Goal: Task Accomplishment & Management: Use online tool/utility

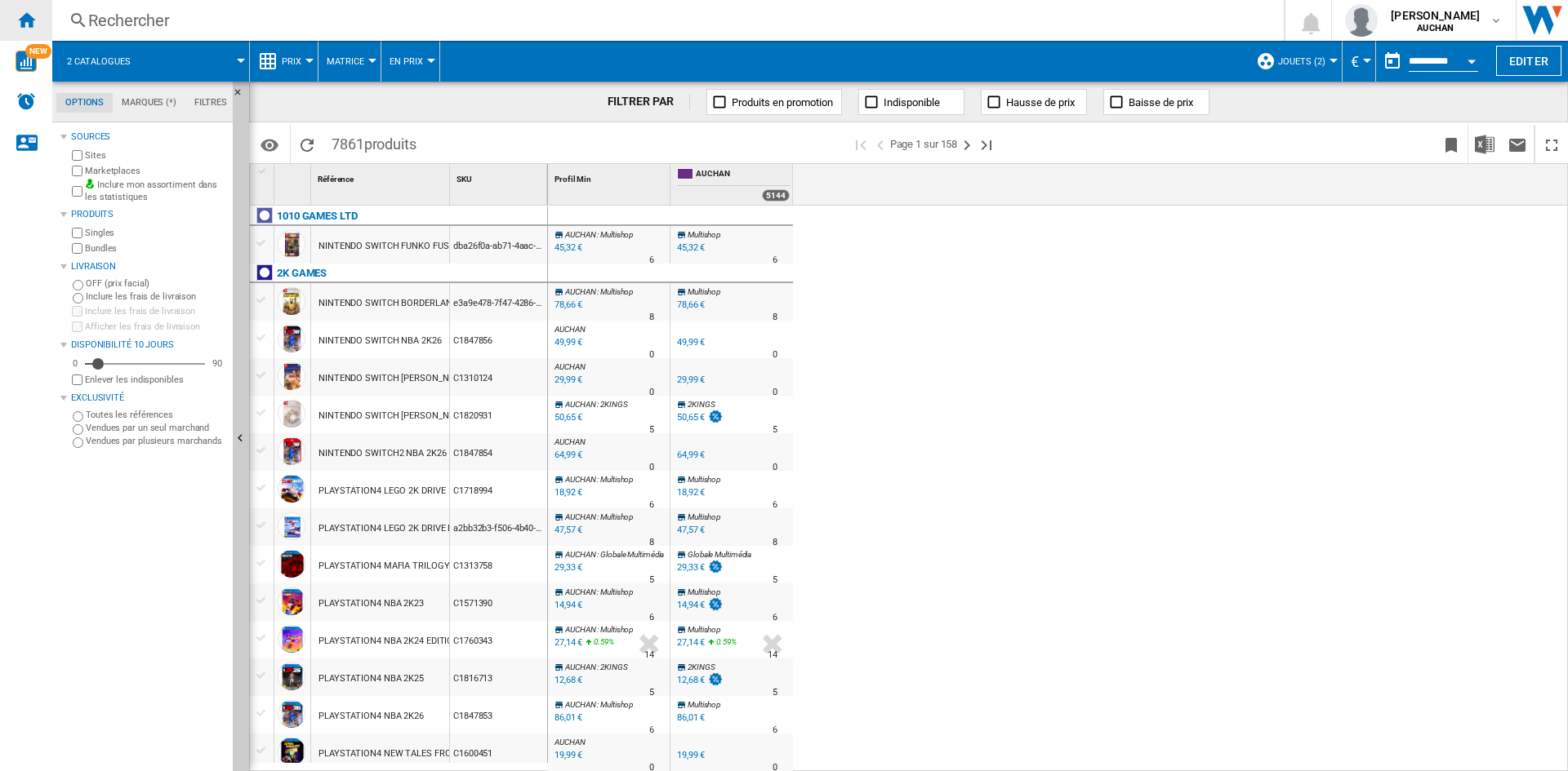
click at [26, 9] on div "Accueil" at bounding box center [26, 20] width 52 height 40
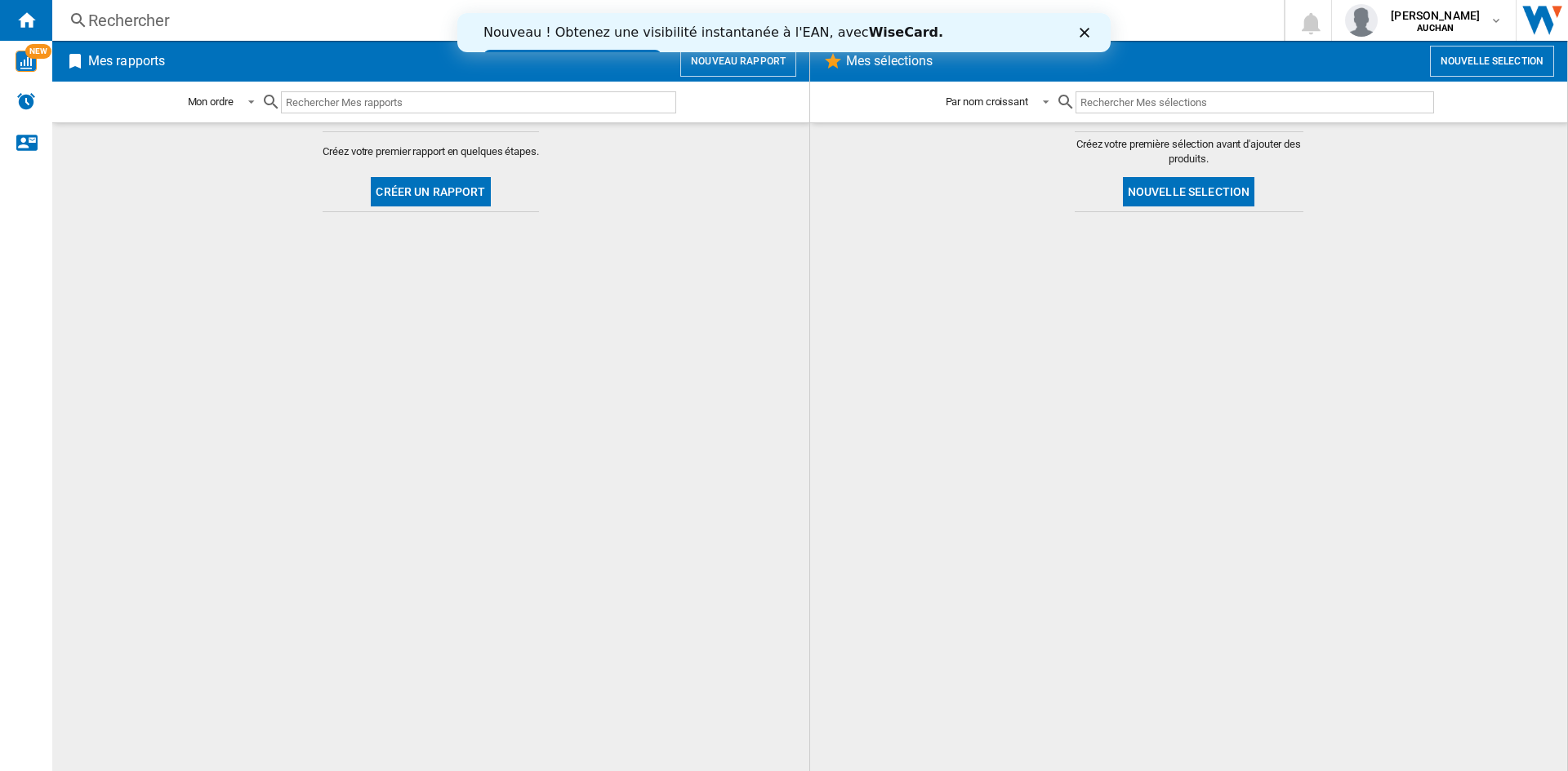
click at [444, 193] on button "Créer un rapport" at bounding box center [430, 191] width 119 height 29
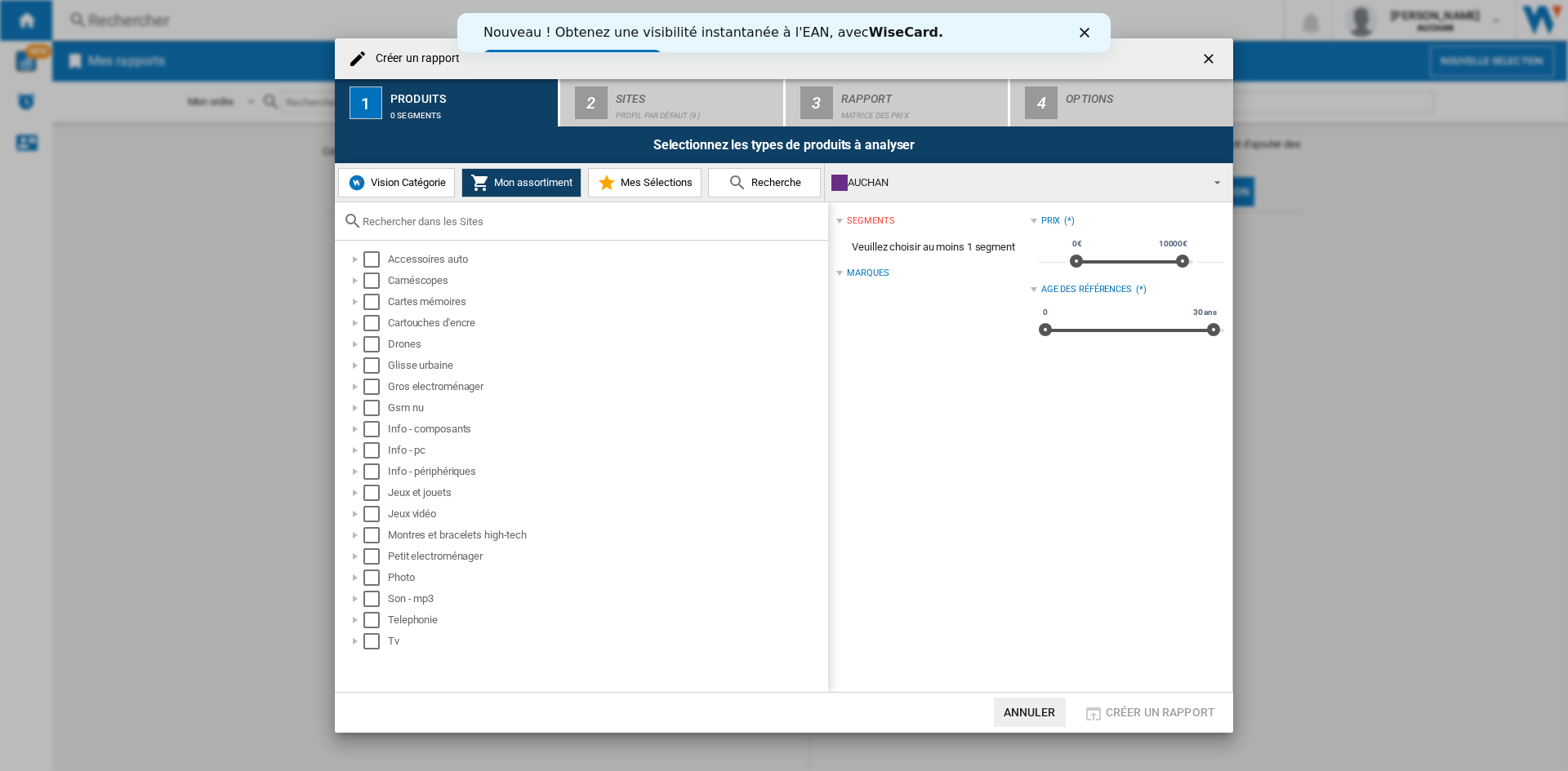
click at [417, 179] on span "Vision Catégorie" at bounding box center [406, 182] width 79 height 12
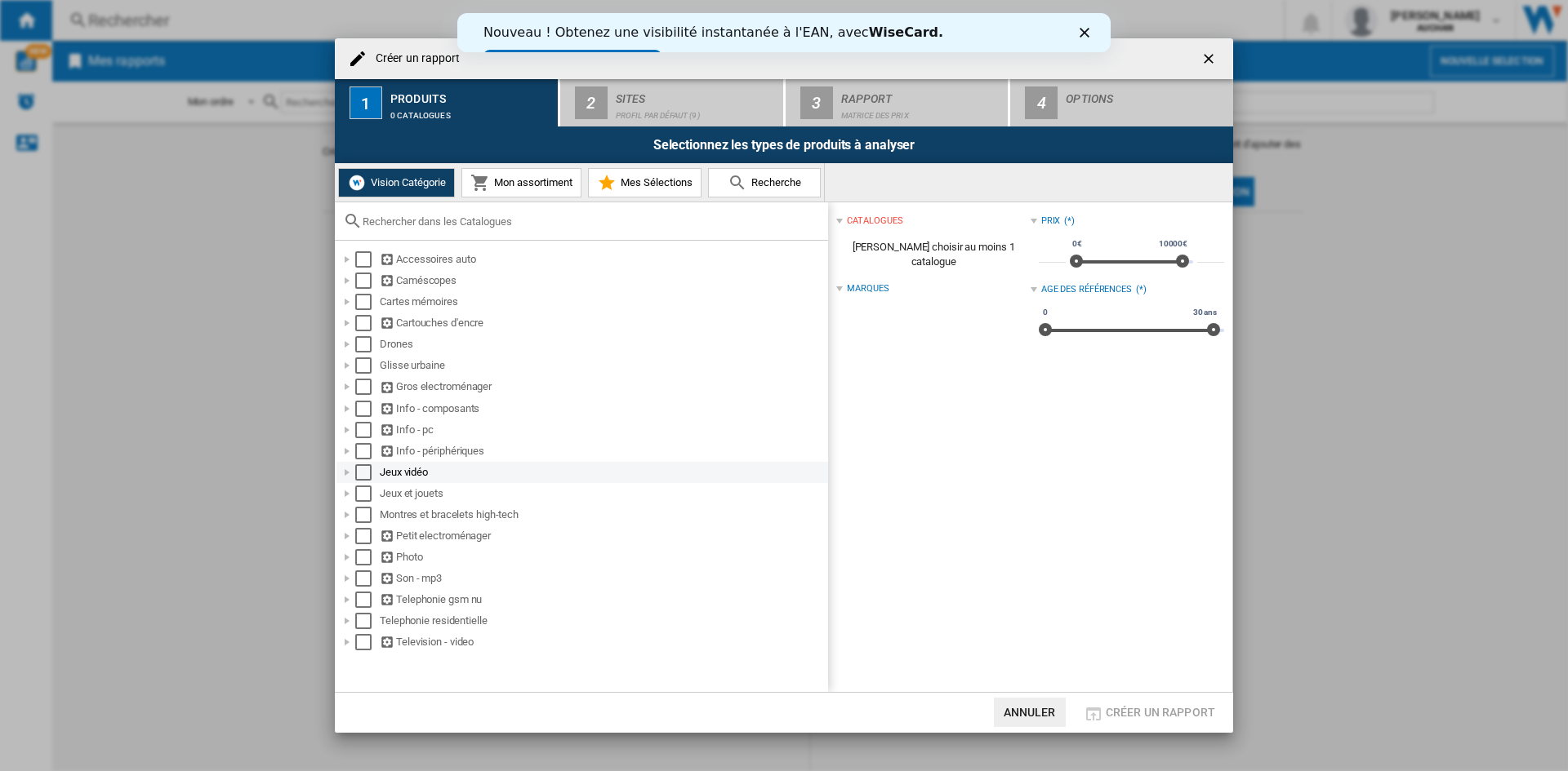
click at [363, 471] on div "Select" at bounding box center [363, 473] width 17 height 17
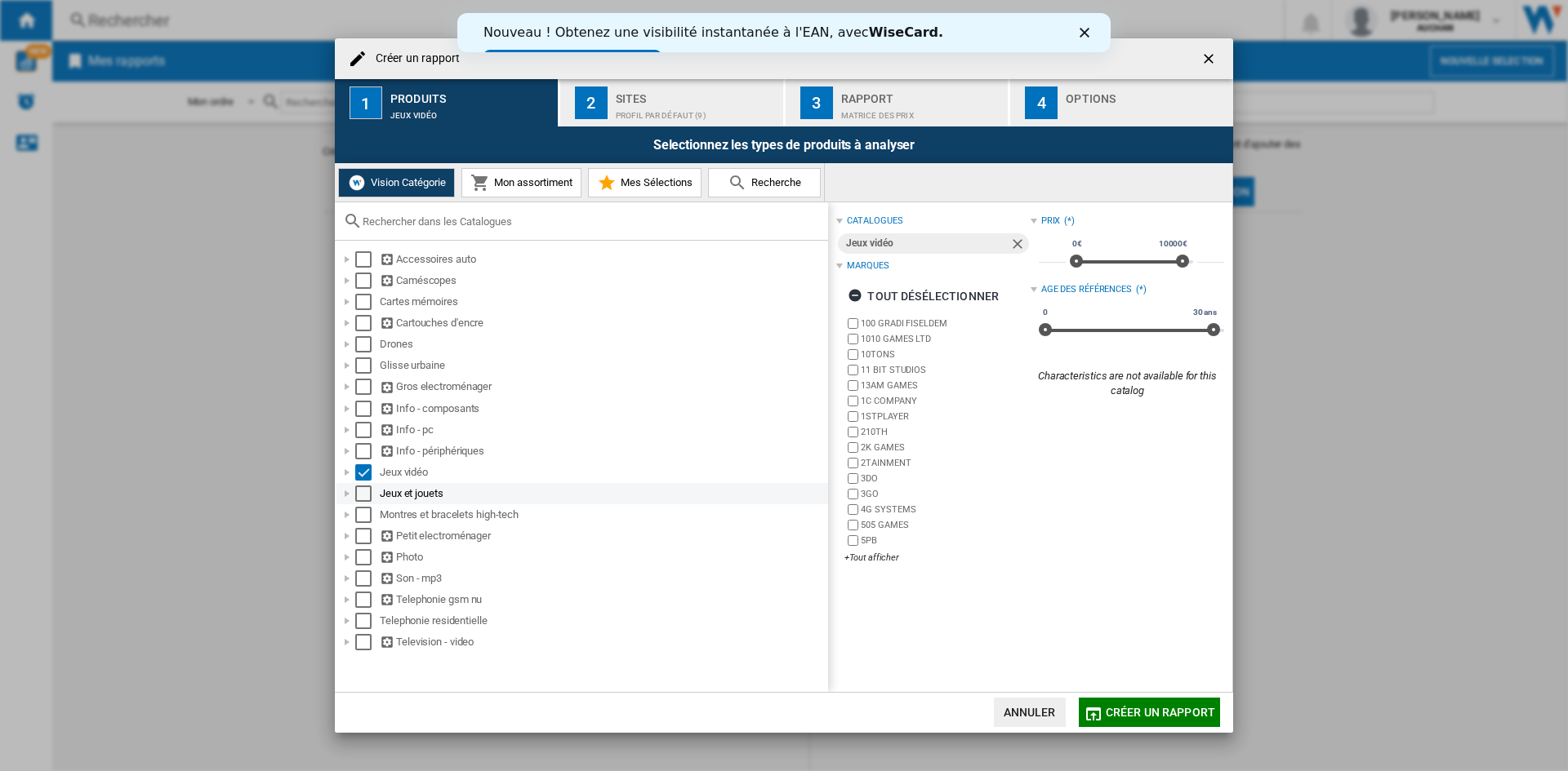
click at [363, 497] on div "Select" at bounding box center [363, 494] width 17 height 17
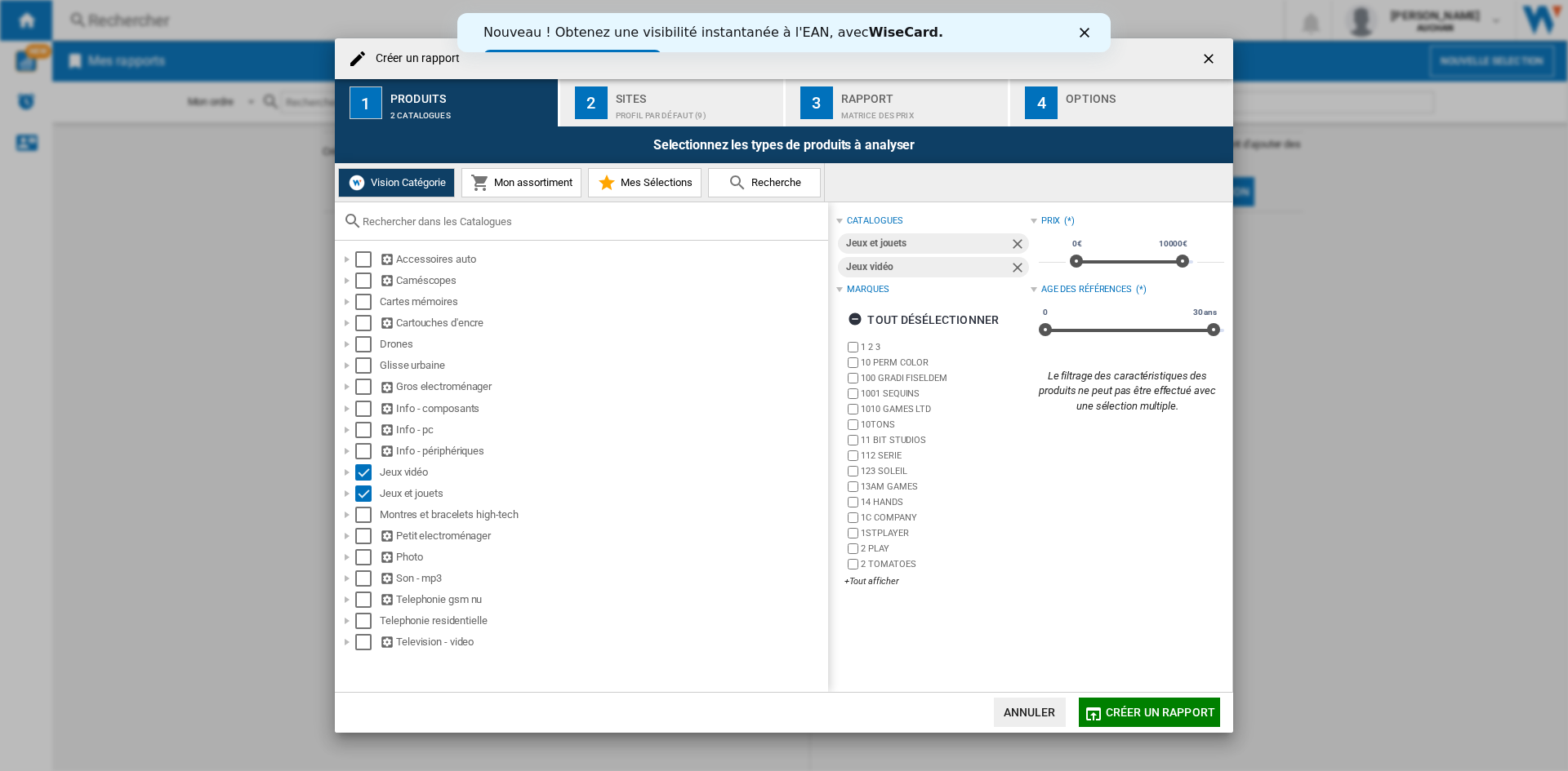
click at [683, 106] on div "Profil par défaut (9)" at bounding box center [696, 111] width 161 height 17
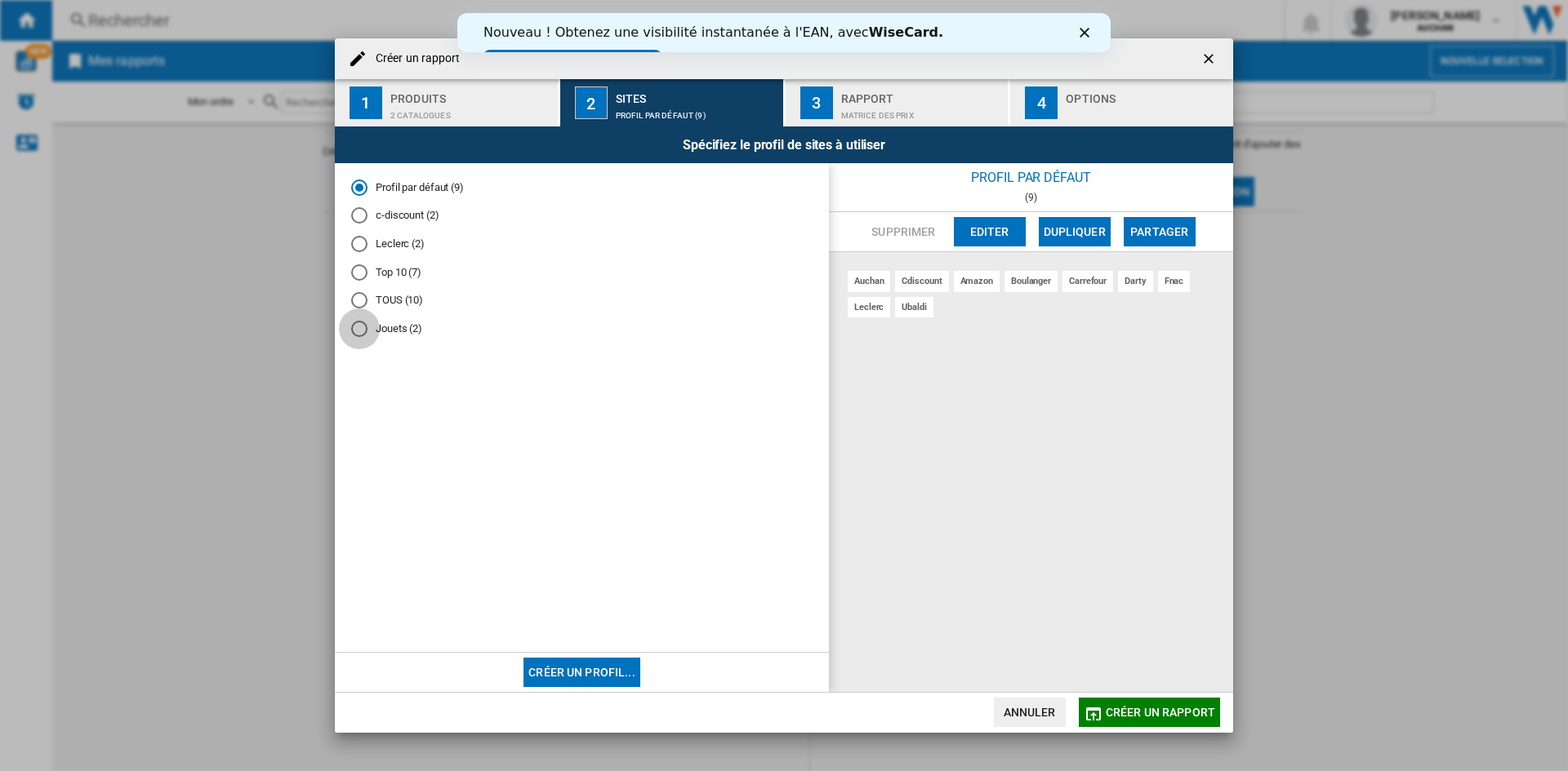
click at [359, 332] on div "Jouets (2)" at bounding box center [359, 328] width 17 height 17
click at [1165, 707] on span "Créer un rapport" at bounding box center [1160, 712] width 109 height 13
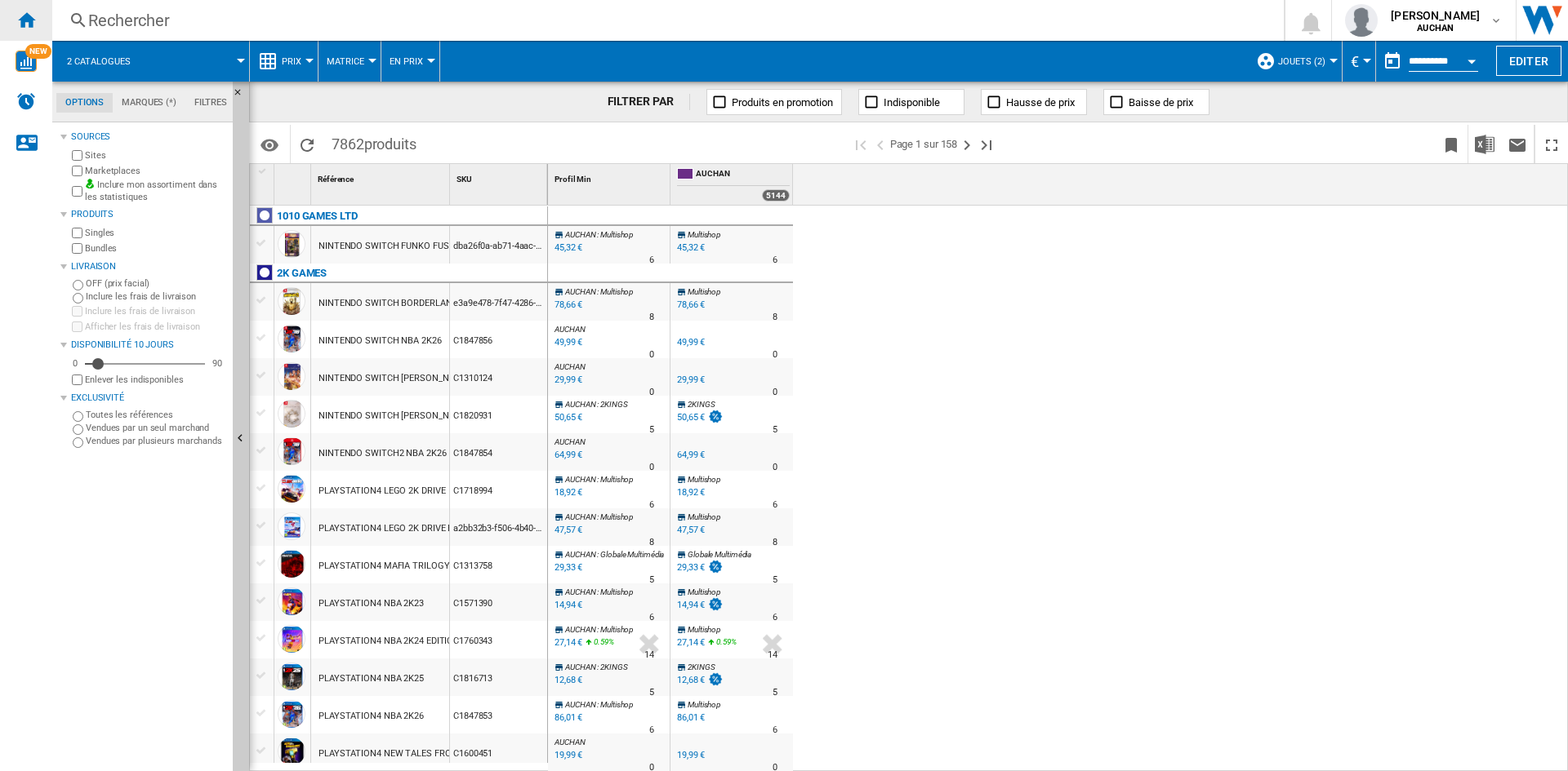
click at [19, 18] on ng-md-icon "Accueil" at bounding box center [26, 19] width 19 height 19
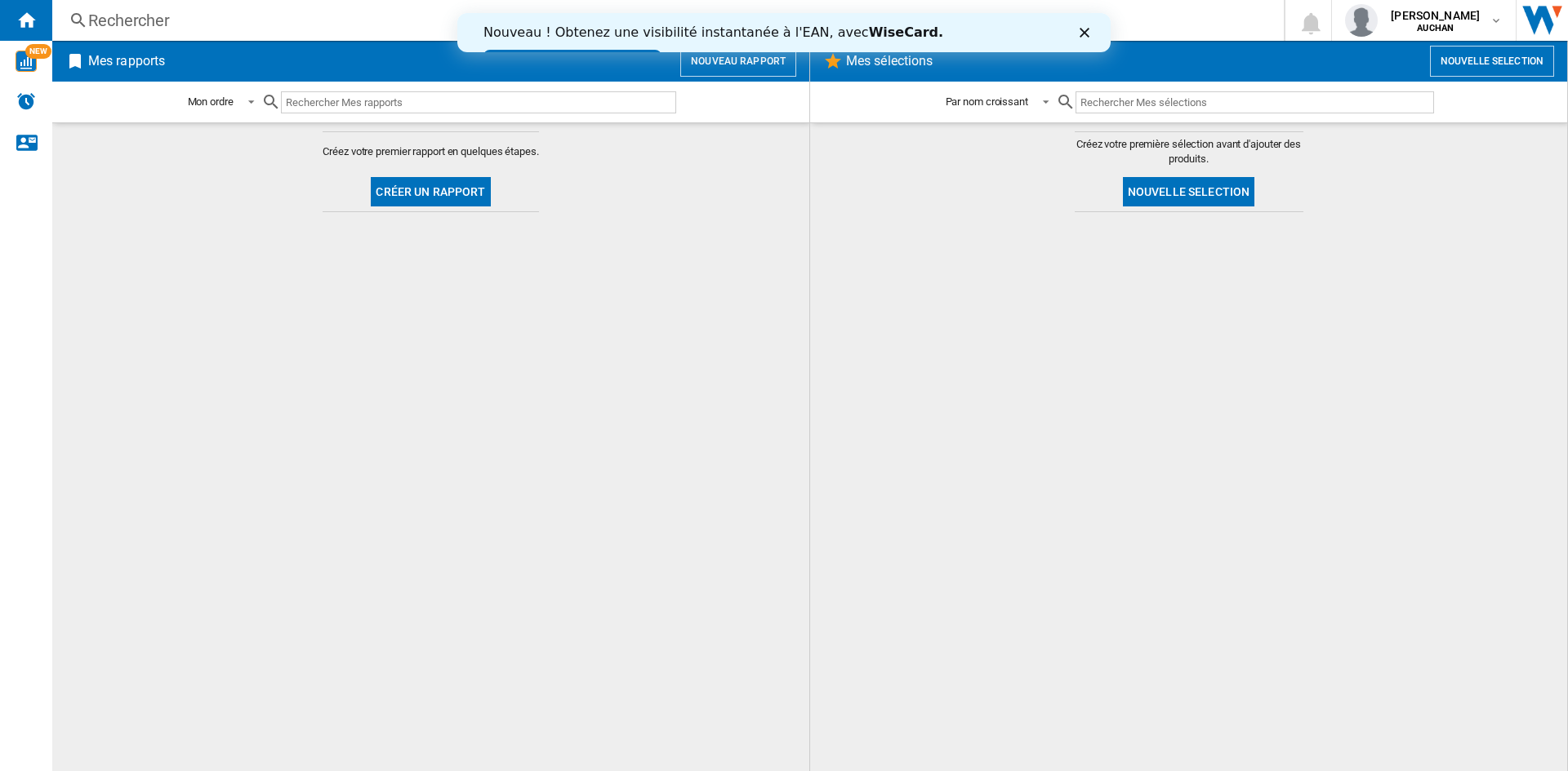
click at [418, 195] on button "Créer un rapport" at bounding box center [430, 191] width 119 height 29
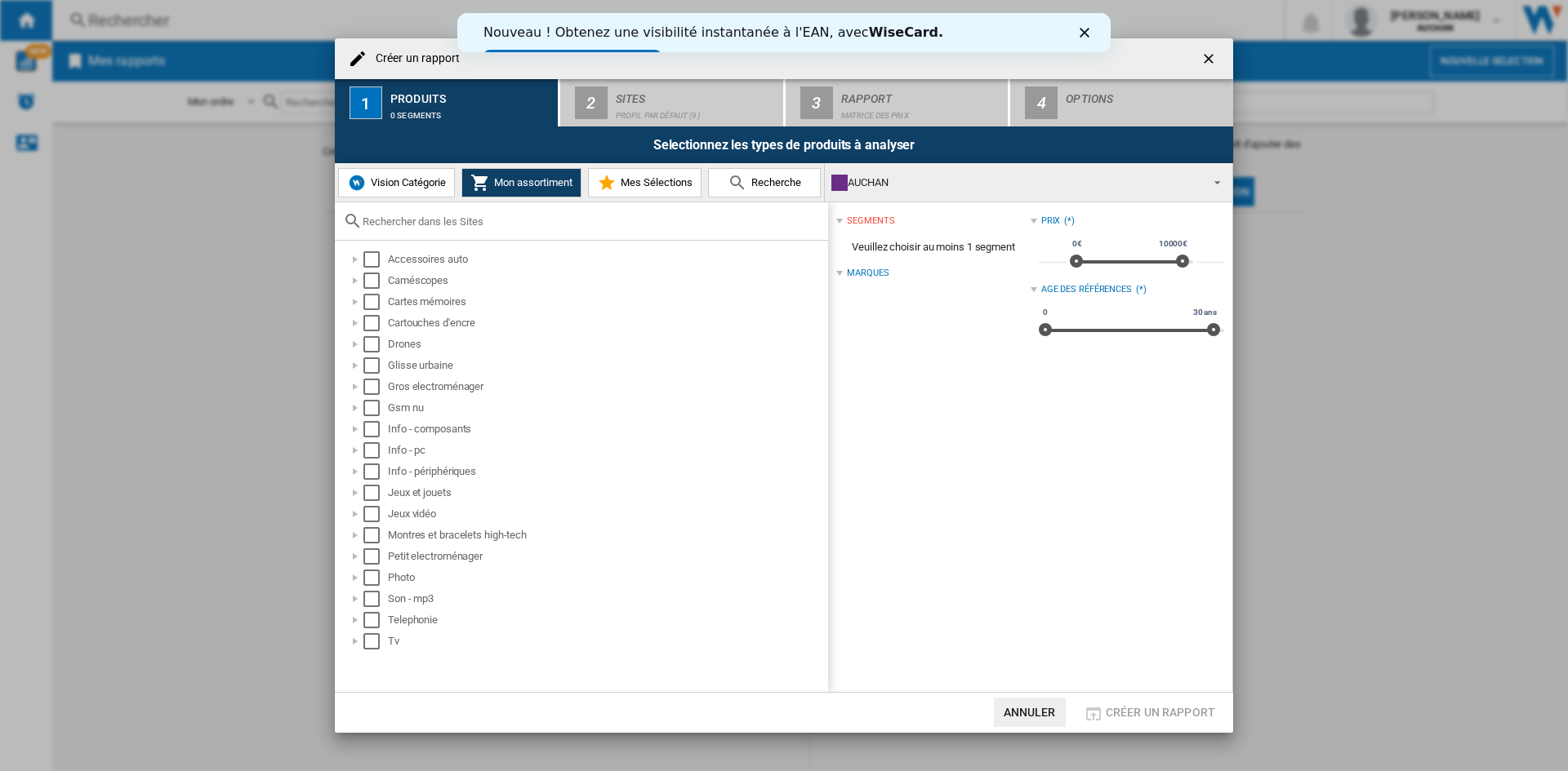
click at [407, 179] on span "Vision Catégorie" at bounding box center [406, 182] width 79 height 12
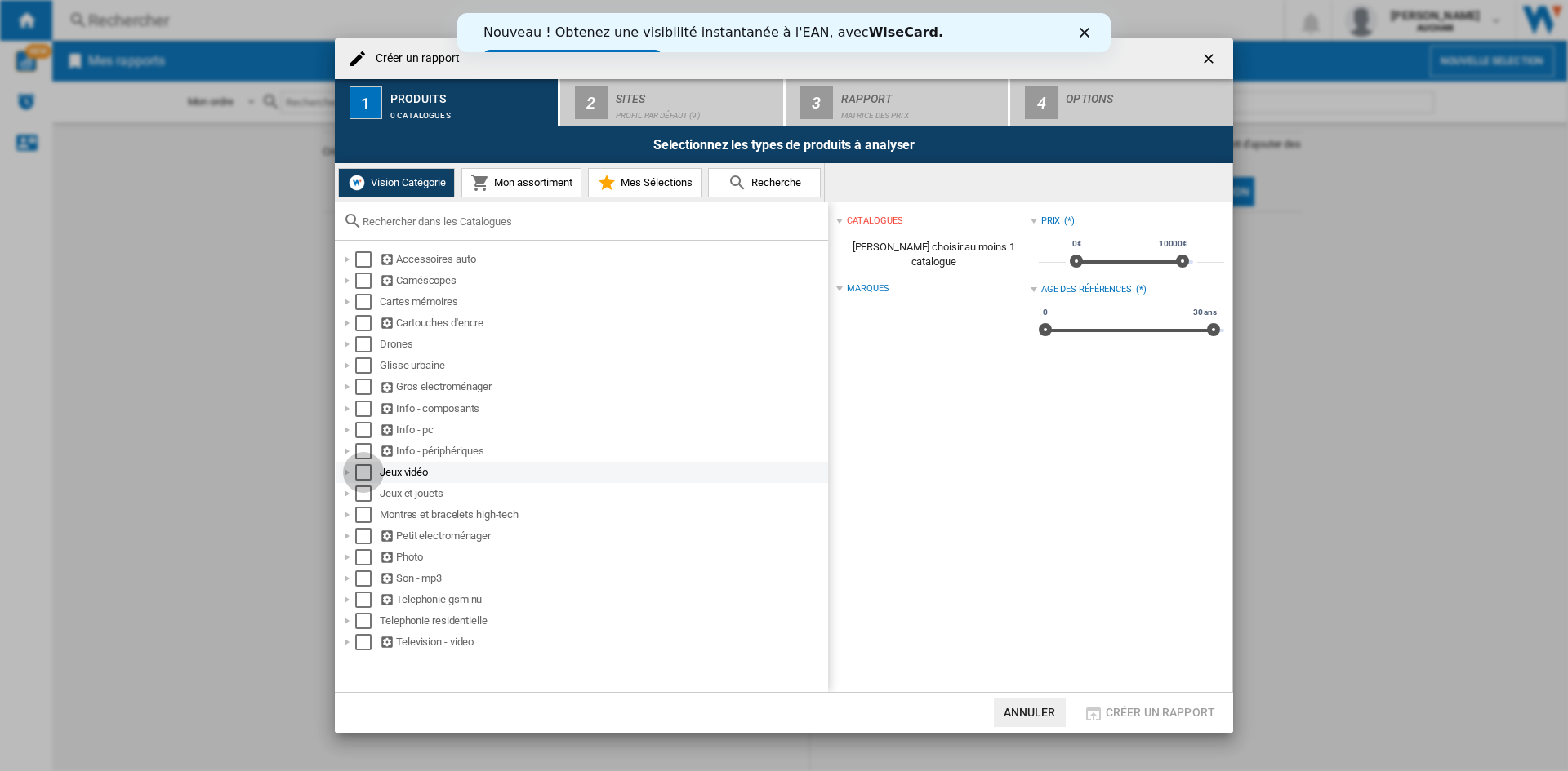
click at [361, 468] on div "Select" at bounding box center [363, 473] width 17 height 17
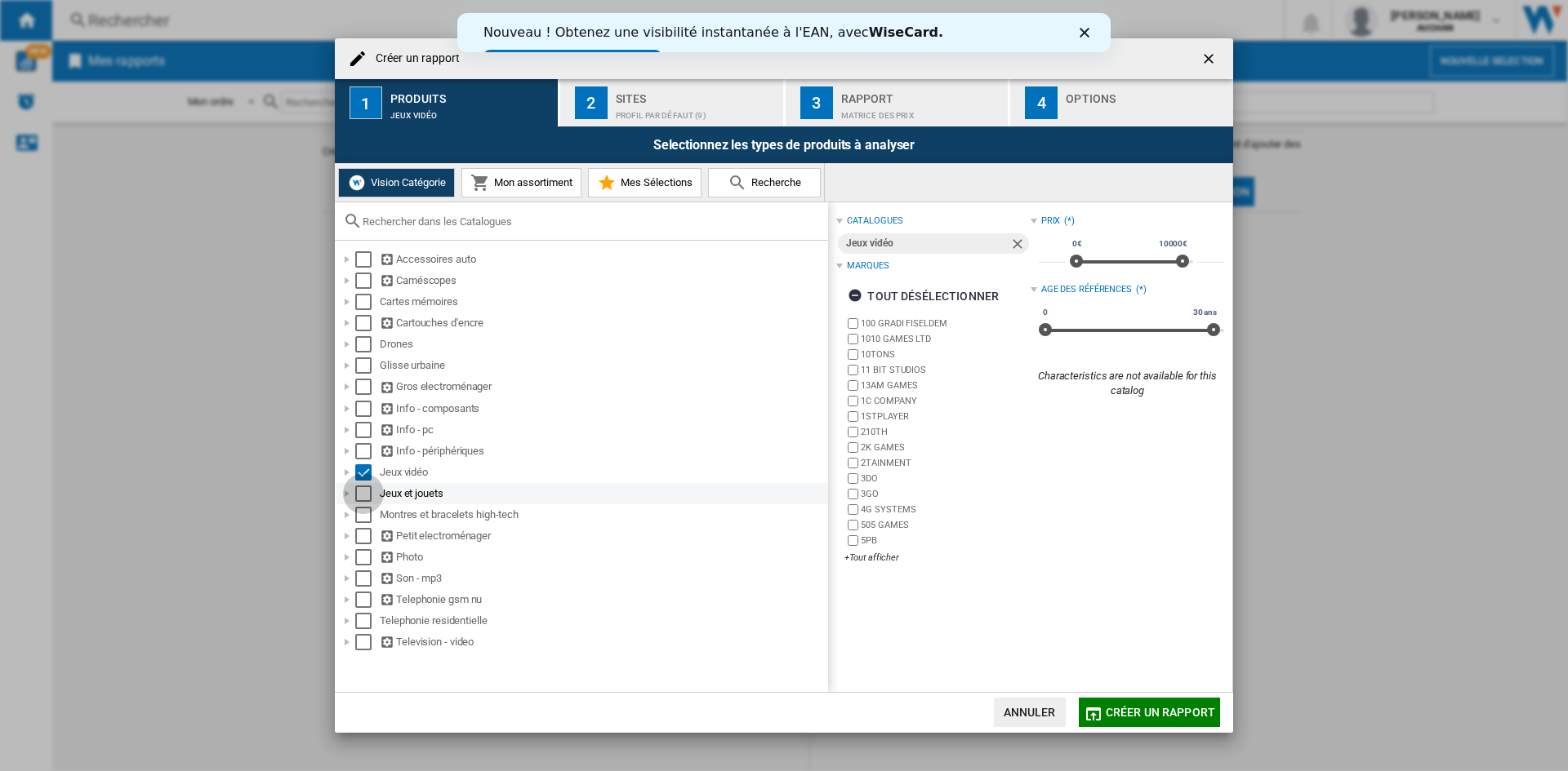
click at [363, 490] on div "Select" at bounding box center [363, 494] width 17 height 17
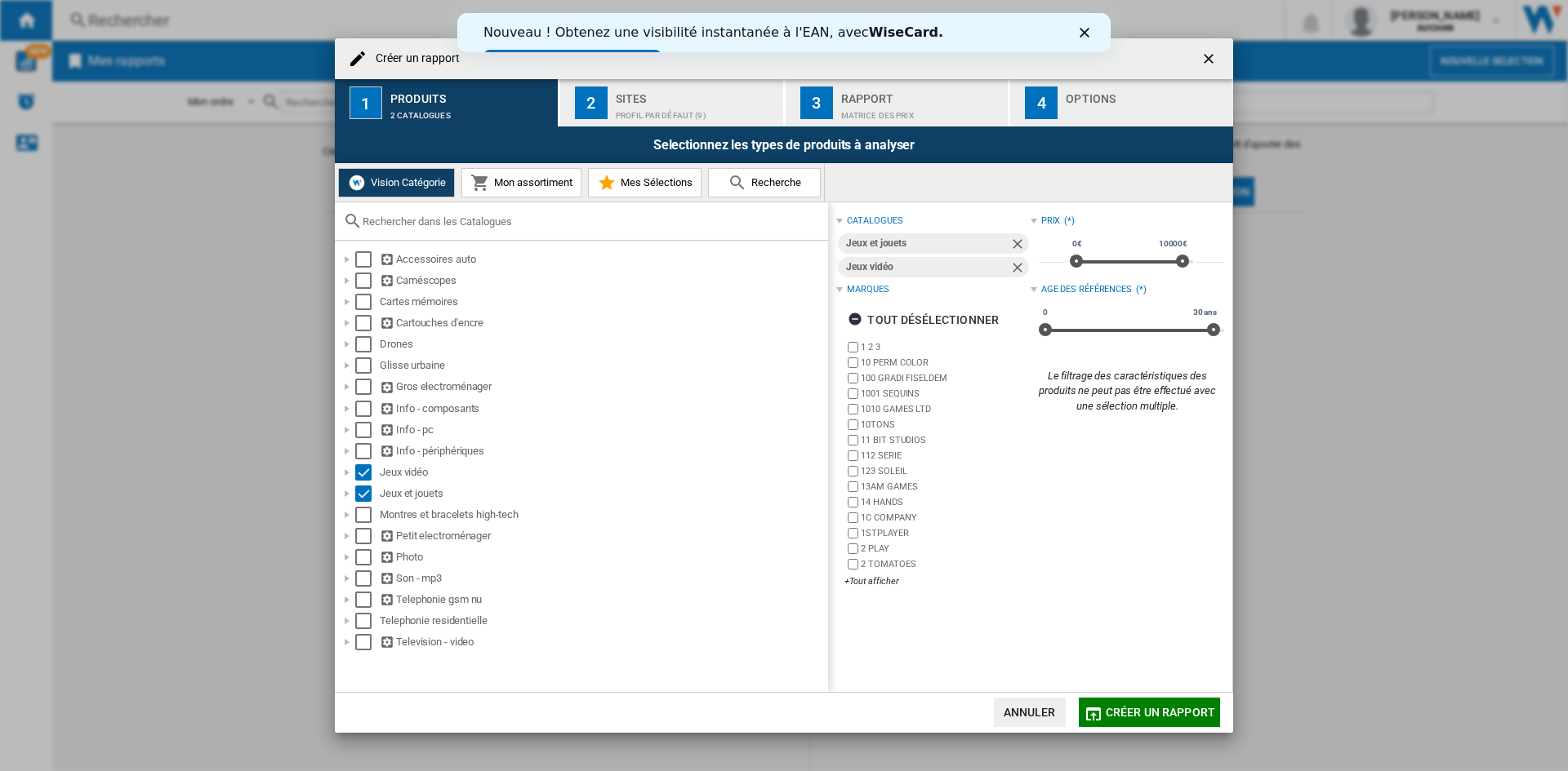
click at [688, 99] on div "Sites" at bounding box center [696, 93] width 161 height 17
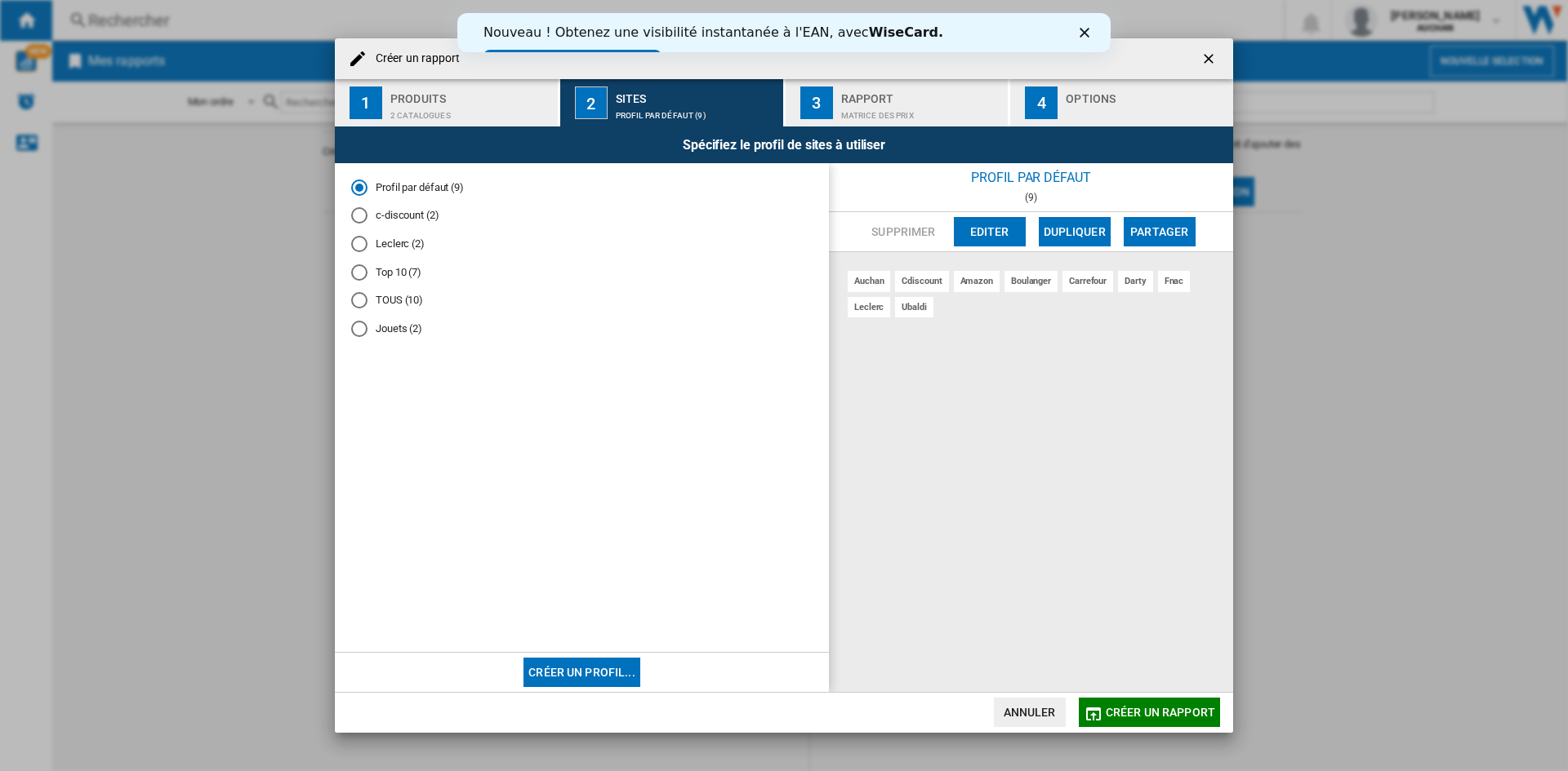
click at [358, 303] on div "TOUS (10)" at bounding box center [359, 300] width 17 height 17
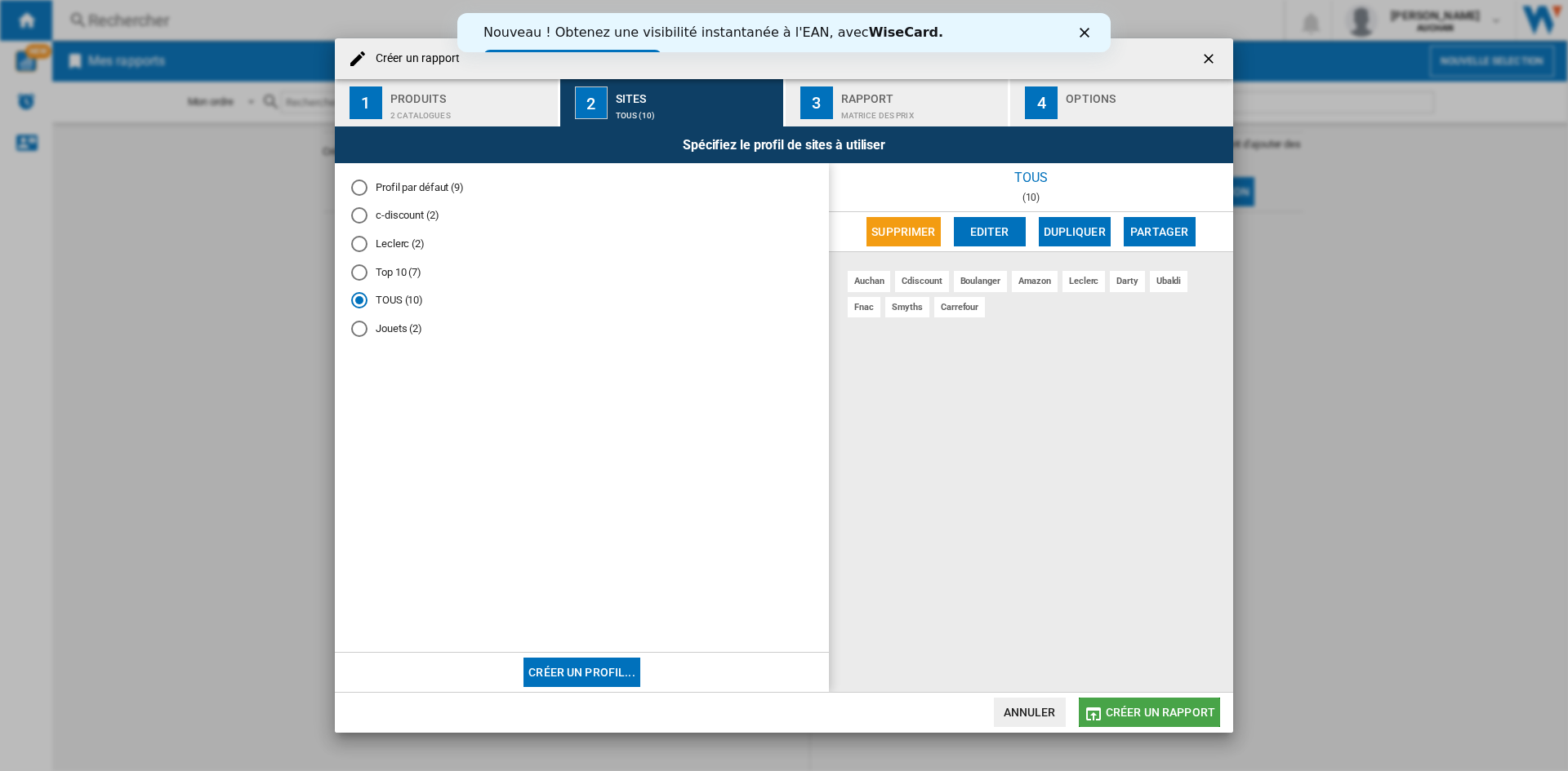
click at [1155, 711] on span "Créer un rapport" at bounding box center [1160, 712] width 109 height 13
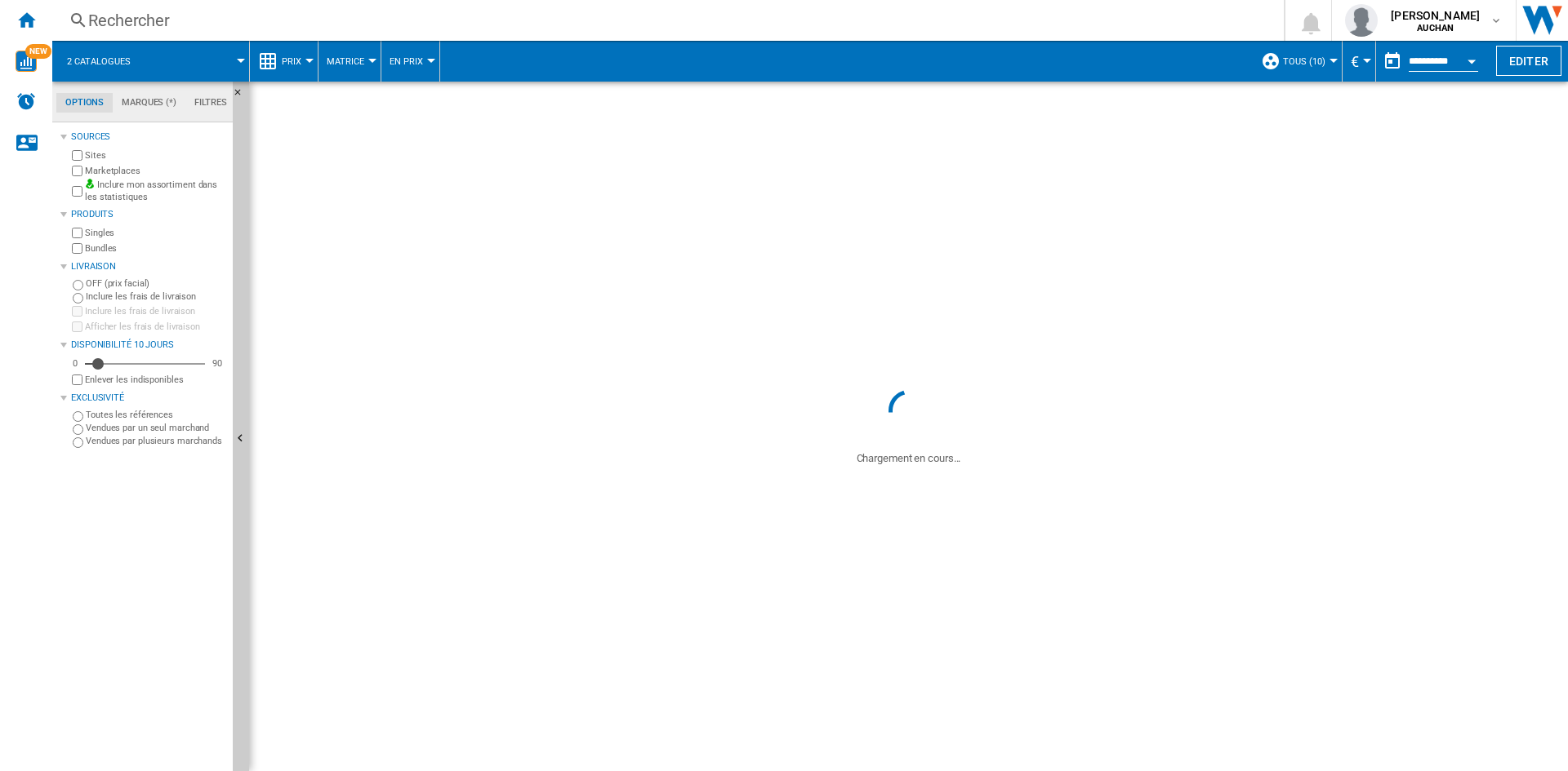
click at [633, 573] on span at bounding box center [909, 619] width 1319 height 305
